Goal: Communication & Community: Answer question/provide support

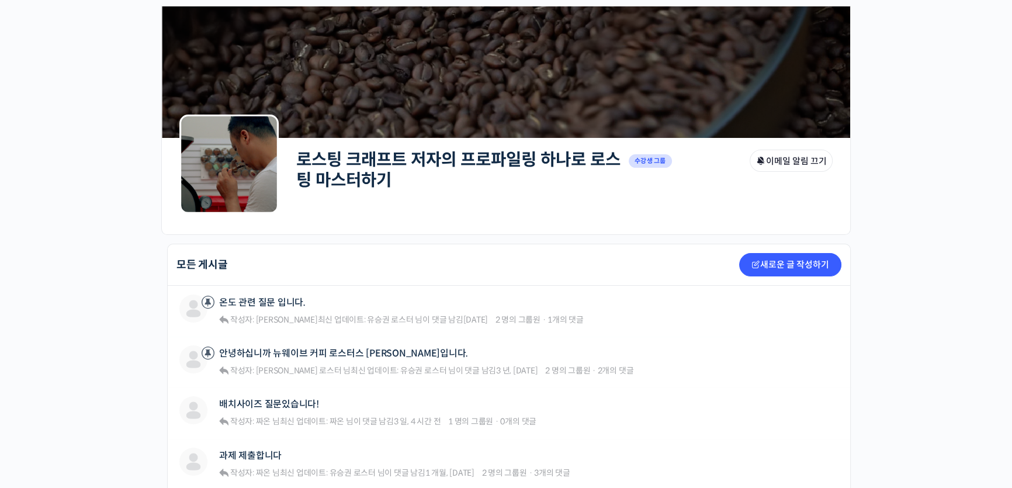
scroll to position [106, 0]
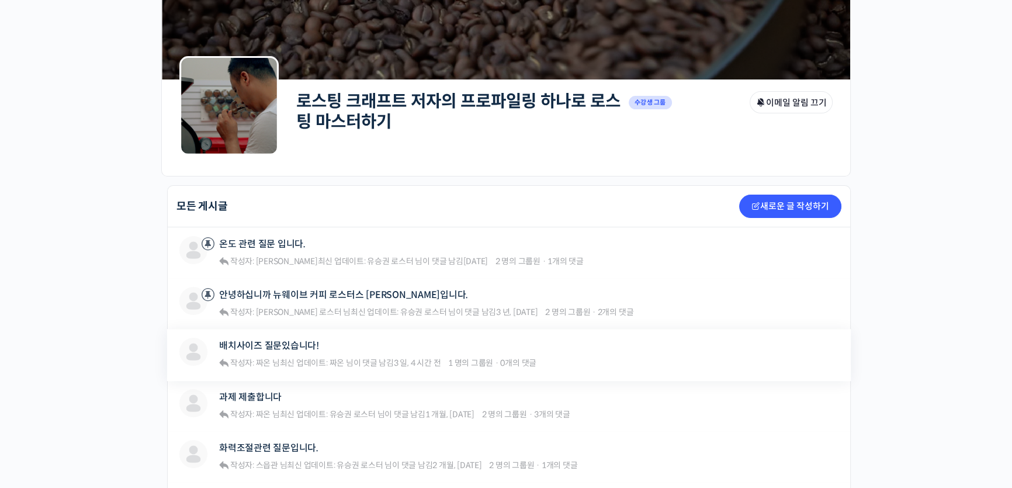
click at [511, 362] on span "1 명의 그룹원 · 0개의 댓글" at bounding box center [492, 363] width 88 height 11
click at [306, 346] on link "배치사이즈 질문있습니다!" at bounding box center [269, 345] width 100 height 11
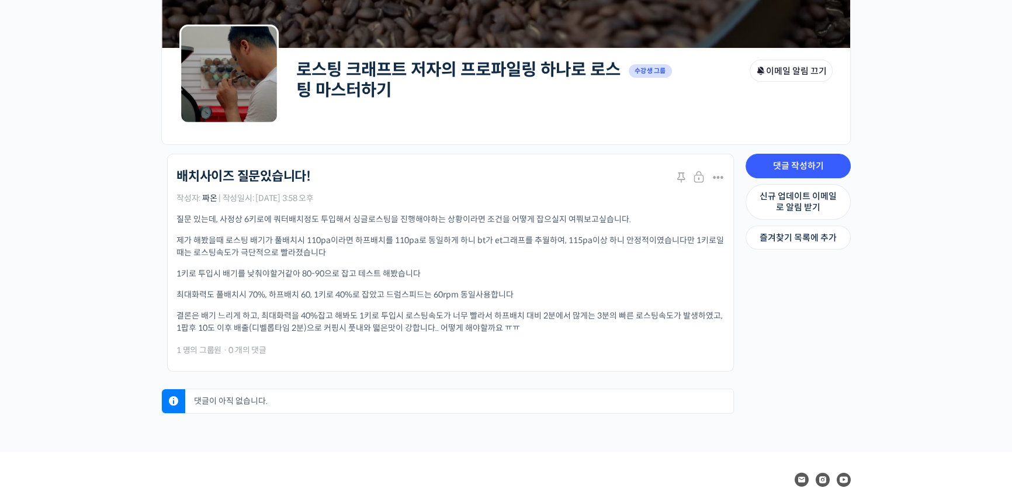
scroll to position [212, 0]
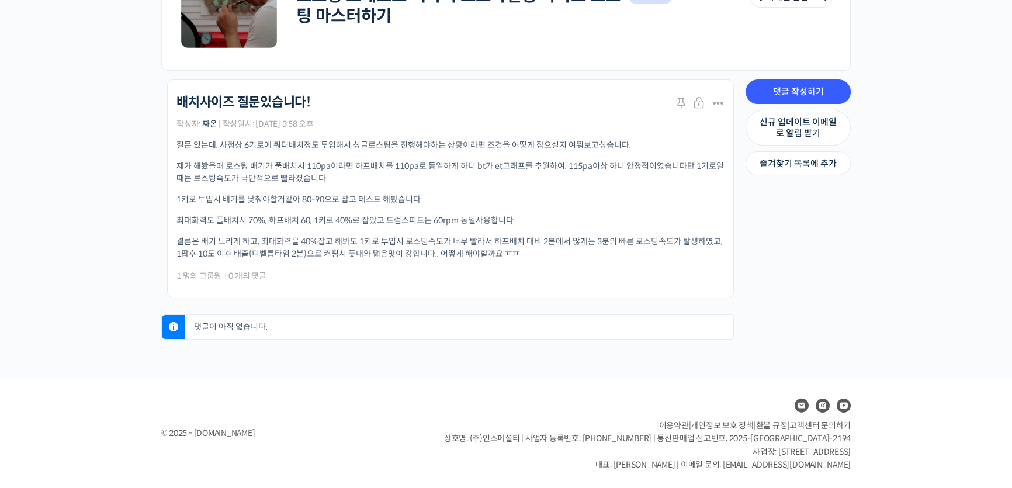
click at [370, 325] on p "댓글이 아직 없습니다." at bounding box center [462, 327] width 542 height 24
click at [333, 324] on p "댓글이 아직 없습니다." at bounding box center [462, 327] width 542 height 24
click at [791, 90] on link "댓글 작성하기" at bounding box center [798, 91] width 105 height 25
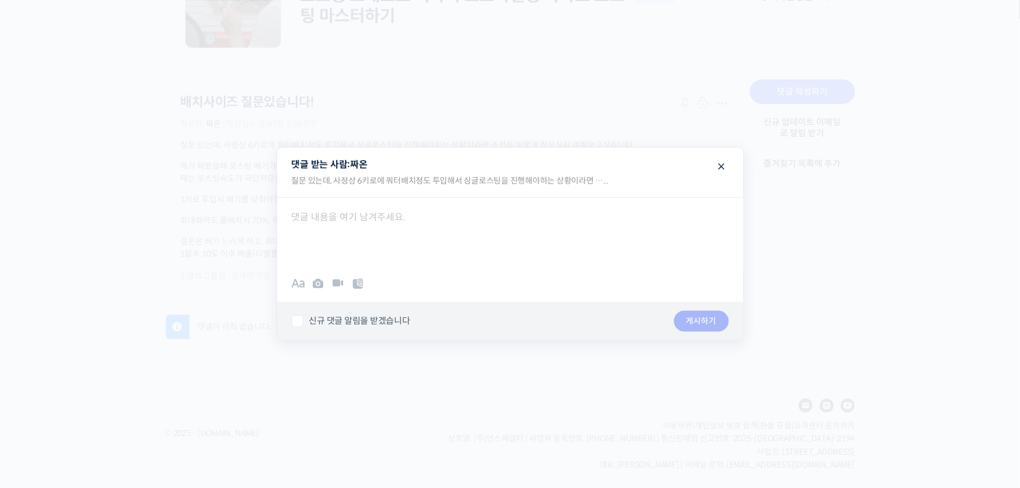
click at [491, 221] on div at bounding box center [510, 232] width 466 height 70
drag, startPoint x: 566, startPoint y: 158, endPoint x: 689, endPoint y: 216, distance: 135.9
click at [689, 217] on fieldset "댓글 받는 사람: 짜온 질문 있는데, 사정상 6키로에 쿼터배치정도 투입해서 싱글로스팅을 진행해야하는 상황이라면 …... 취소하기 Upload …" at bounding box center [510, 243] width 466 height 193
click at [718, 171] on span at bounding box center [722, 165] width 14 height 20
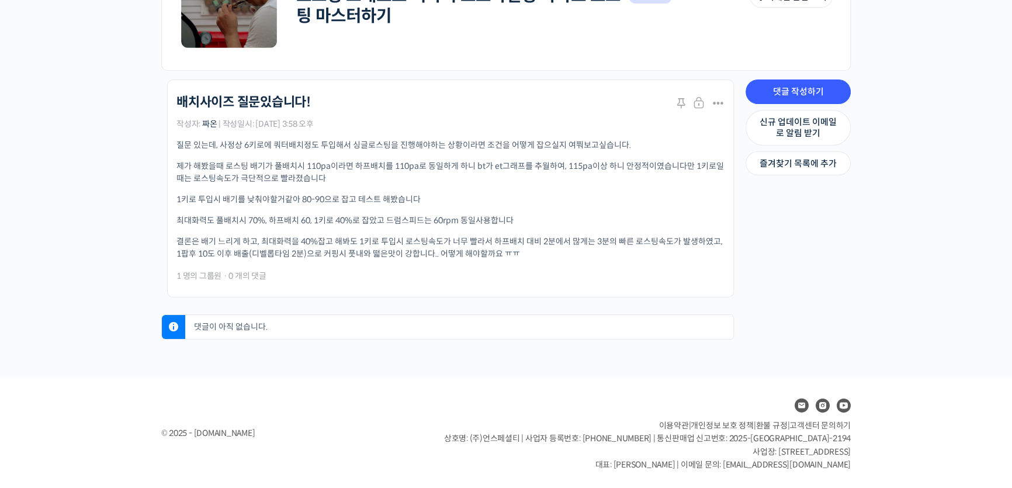
drag, startPoint x: 179, startPoint y: 147, endPoint x: 536, endPoint y: 266, distance: 375.8
click at [536, 266] on div "로스팅 크래프트 저자의 프로파일링 하나로 로스팅 마스터하기 배치사이즈 질문있습니다! Stick 닫기 수정하기 닫기 Stick Merge 스팸 …" at bounding box center [450, 189] width 548 height 188
click at [580, 271] on div "짜온 님이 댓글 남김 3 일, 4 시간 전 1 명의 그룹원 · 0 개의 댓글" at bounding box center [450, 275] width 548 height 13
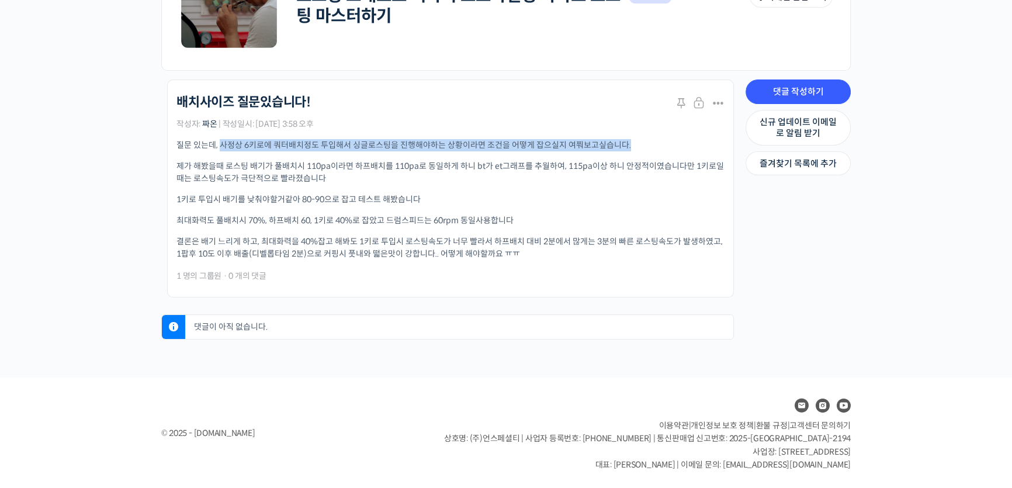
drag, startPoint x: 220, startPoint y: 141, endPoint x: 633, endPoint y: 144, distance: 413.7
click at [633, 144] on p "질문 있는데, 사정상 6키로에 쿼터배치정도 투입해서 싱글로스팅을 진행해야하는 상황이라면 조건을 어떻게 잡으실지 여쭤보고싶습니다." at bounding box center [450, 145] width 548 height 12
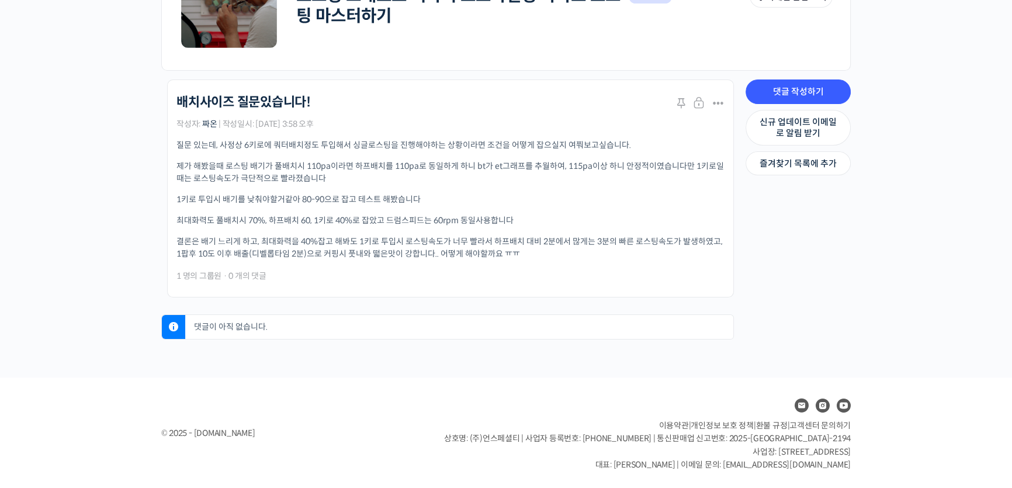
click at [382, 181] on p "제가 해봤을때 로스팅 배기가 풀배치시 110pa이라면 하프배치를 110pa로 동일하게 하니 bt가 et그래프를 추월하여, 115pa이상 하니 …" at bounding box center [450, 172] width 548 height 25
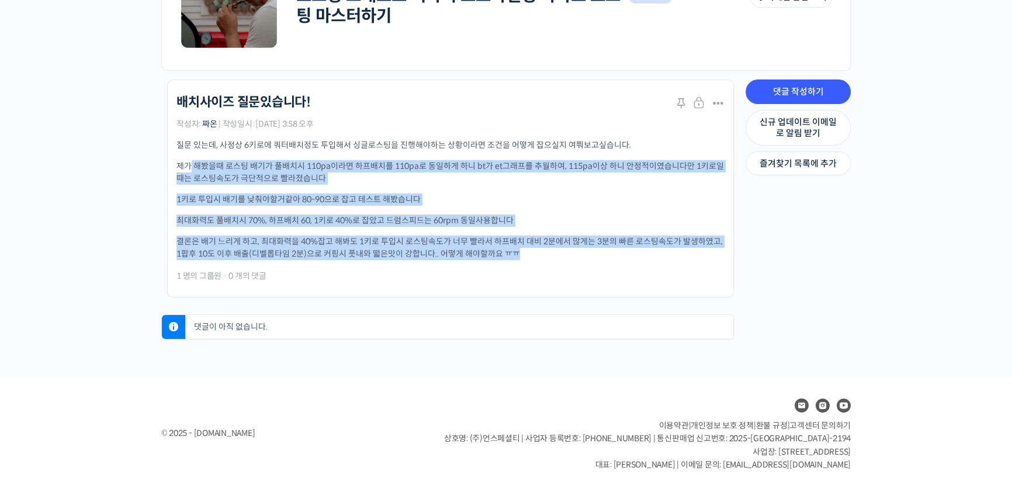
drag, startPoint x: 188, startPoint y: 168, endPoint x: 559, endPoint y: 251, distance: 380.1
click at [559, 251] on div "질문 있는데, 사정상 6키로에 쿼터배치정도 투입해서 싱글로스팅을 진행해야하는 상황이라면 조건을 어떻게 잡으실지 여쭤보고싶습니다. 제가 해봤을때…" at bounding box center [450, 199] width 548 height 121
click at [558, 251] on p "결론은 배기 느리게 하고, 최대화력을 40%잡고 해봐도 1키로 투입시 로스팅속도가 너무 빨라서 하프배치 대비 2분에서 많게는 3분의 빠른 로스…" at bounding box center [450, 247] width 548 height 25
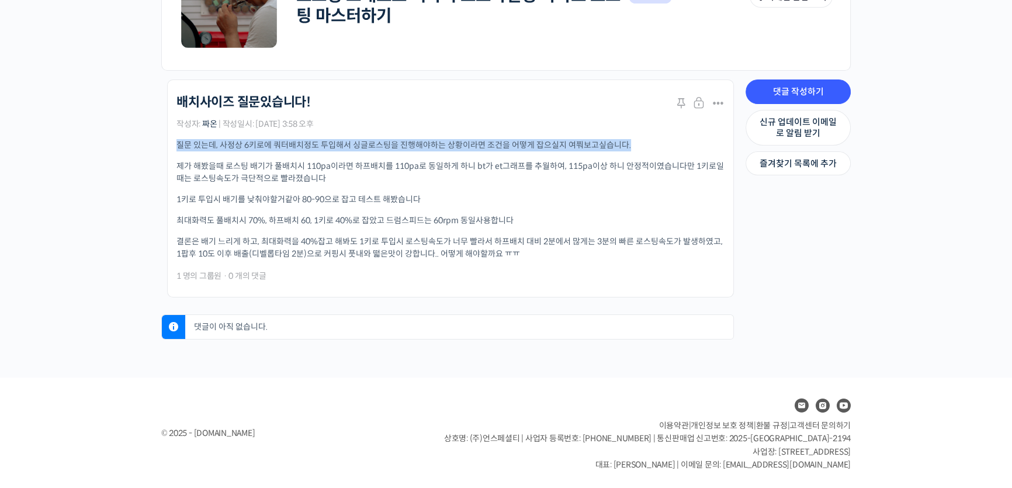
drag, startPoint x: 176, startPoint y: 145, endPoint x: 660, endPoint y: 143, distance: 483.8
click at [660, 143] on p "질문 있는데, 사정상 6키로에 쿼터배치정도 투입해서 싱글로스팅을 진행해야하는 상황이라면 조건을 어떻게 잡으실지 여쭤보고싶습니다." at bounding box center [450, 145] width 548 height 12
copy p "질문 있는데, 사정상 6키로에 쿼터배치정도 투입해서 싱글로스팅을 진행해야하는 상황이라면 조건을 어떻게 잡으실지 여쭤보고싶습니다."
click at [815, 92] on link "댓글 작성하기" at bounding box center [798, 91] width 105 height 25
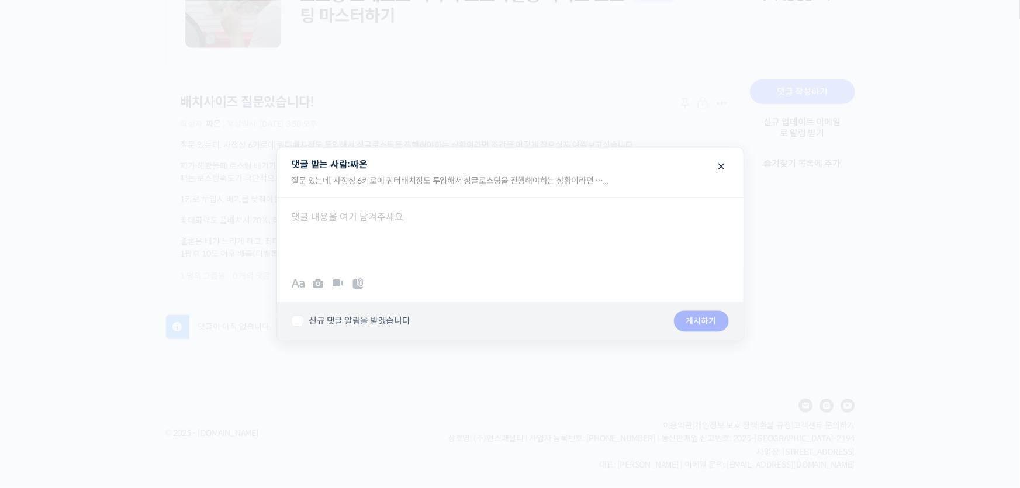
click at [432, 235] on div at bounding box center [510, 232] width 466 height 70
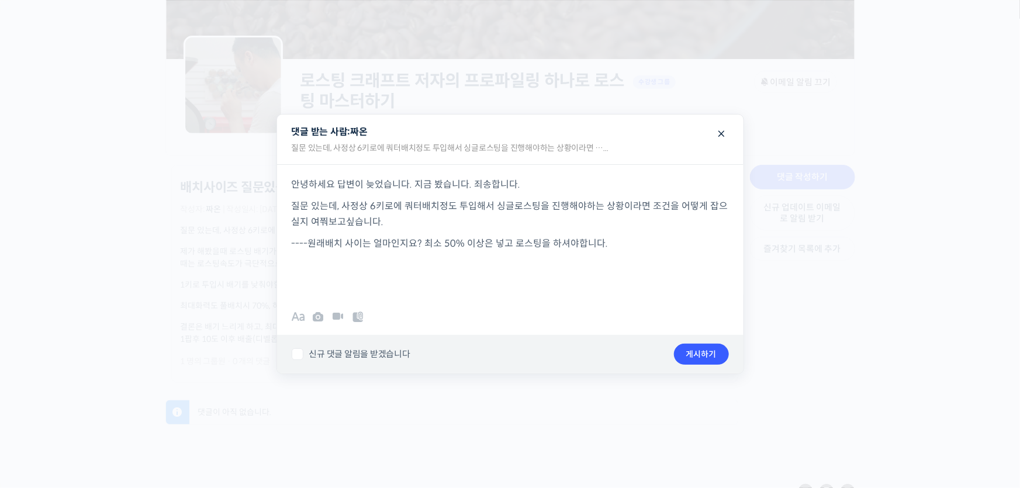
click at [519, 285] on p at bounding box center [510, 287] width 437 height 16
click at [490, 266] on p at bounding box center [510, 265] width 437 height 16
click at [698, 351] on button "게시하기" at bounding box center [701, 354] width 55 height 21
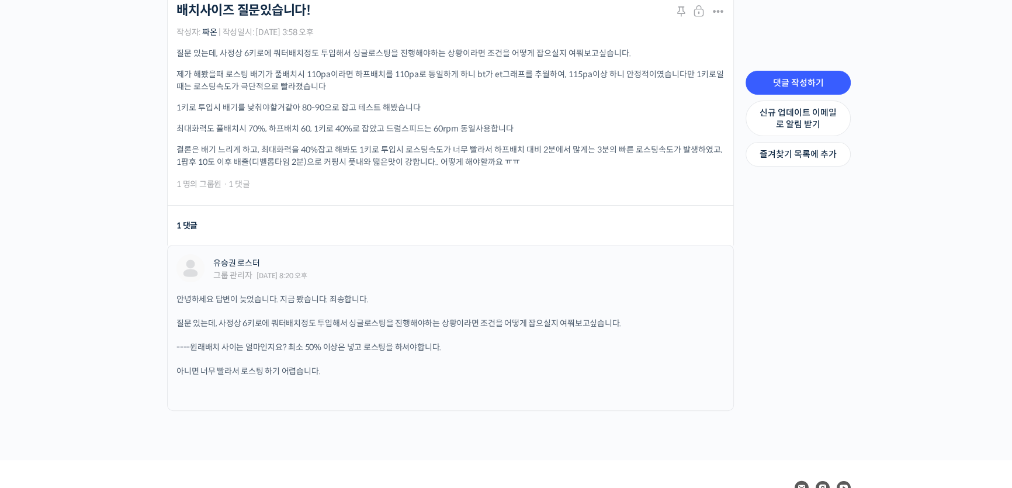
scroll to position [304, 0]
